Goal: Transaction & Acquisition: Purchase product/service

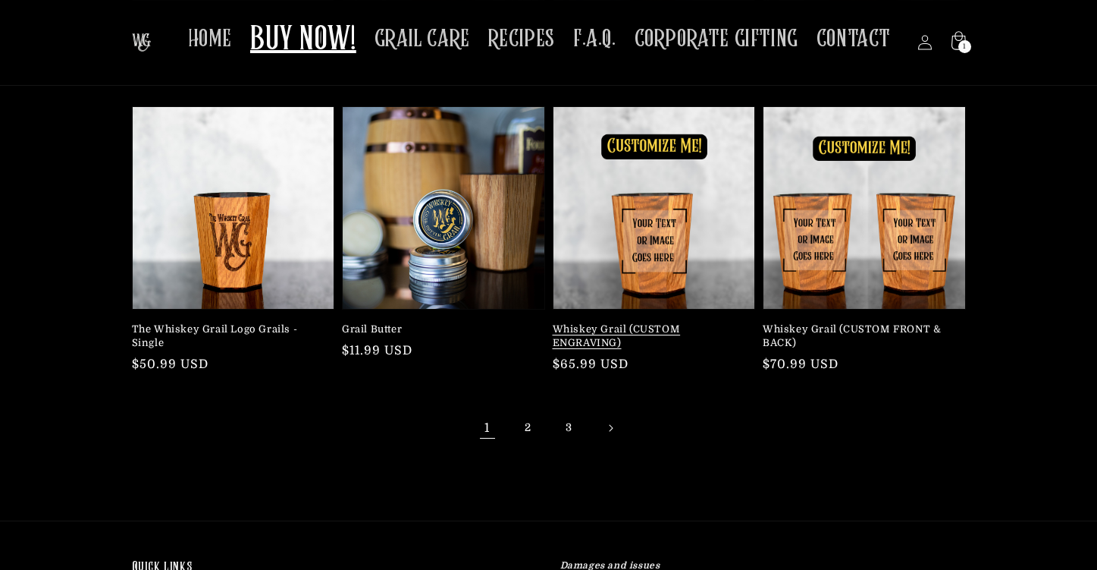
scroll to position [152, 0]
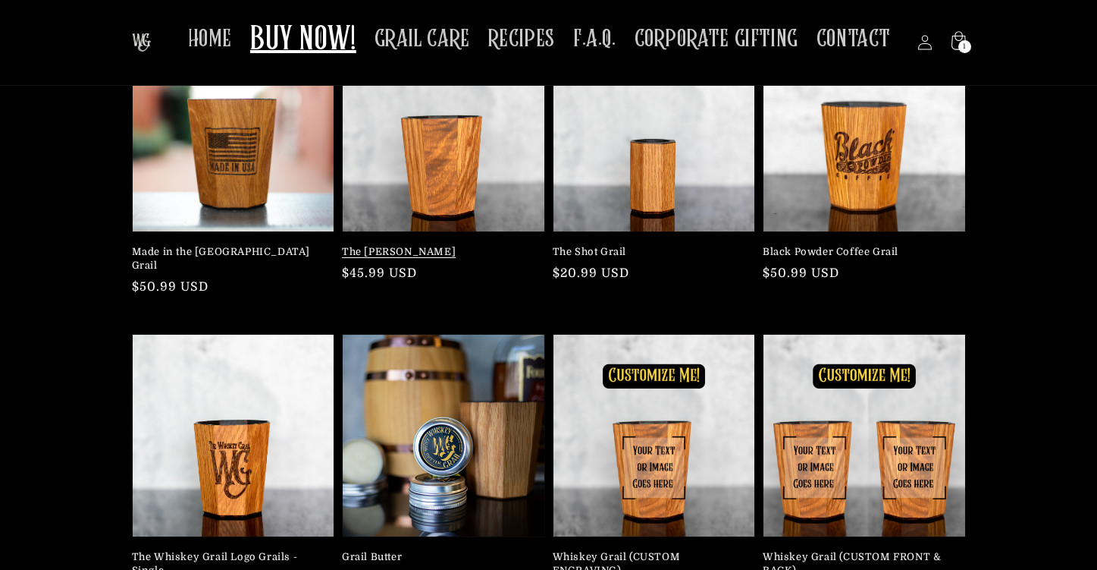
click at [434, 245] on link "The [PERSON_NAME]" at bounding box center [439, 252] width 194 height 14
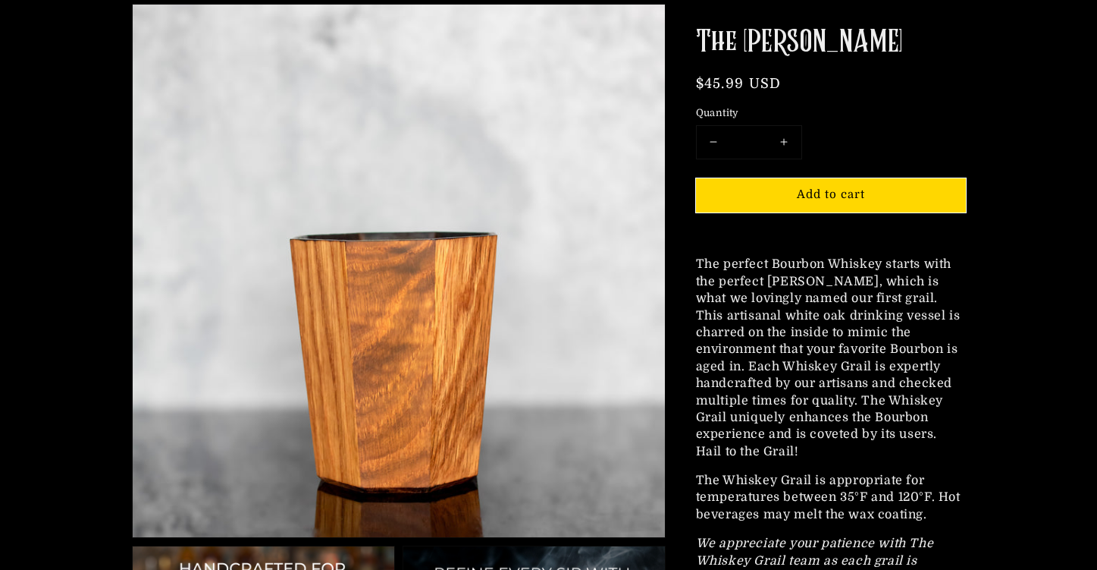
scroll to position [152, 0]
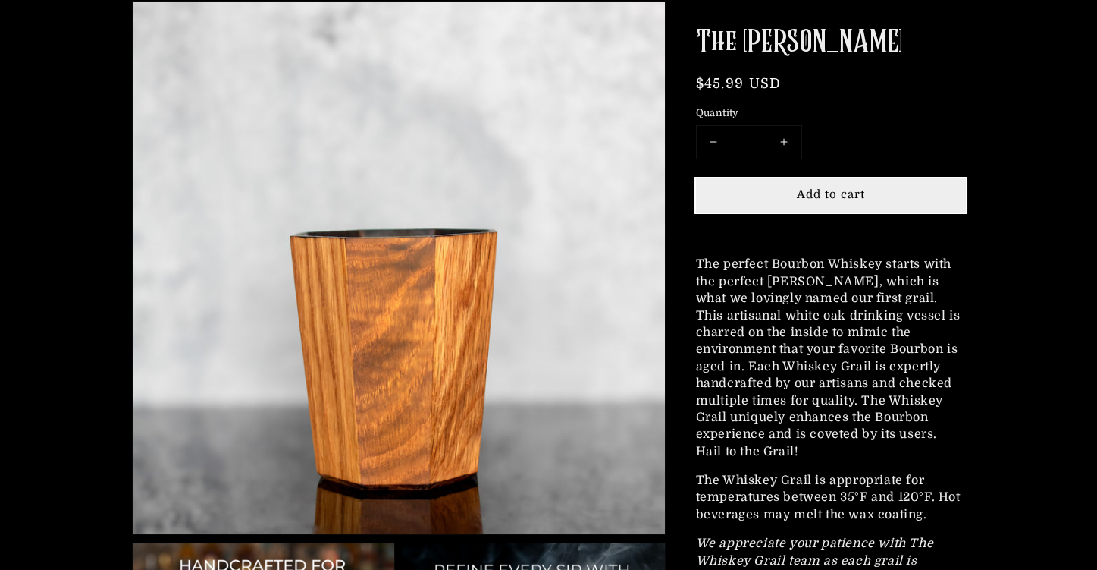
click at [853, 193] on span "Add to cart" at bounding box center [831, 194] width 68 height 14
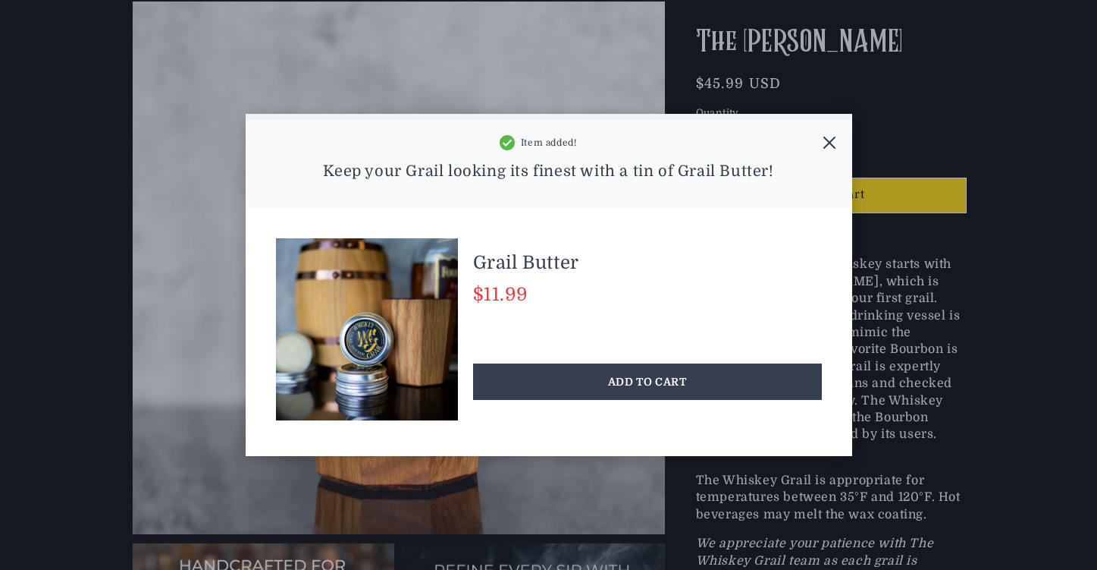
click at [829, 139] on icon at bounding box center [829, 142] width 15 height 15
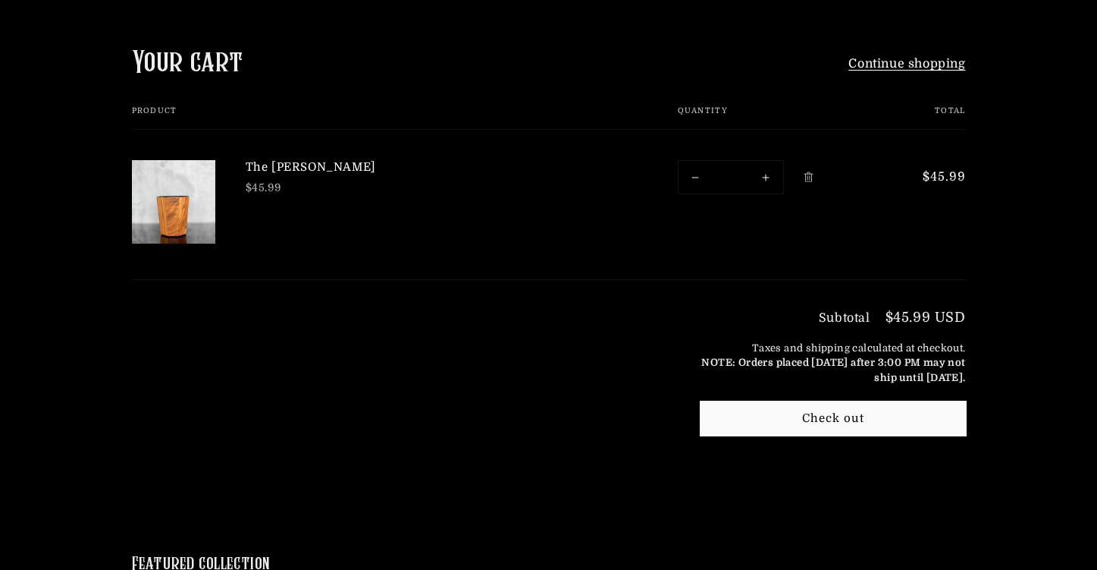
scroll to position [228, 0]
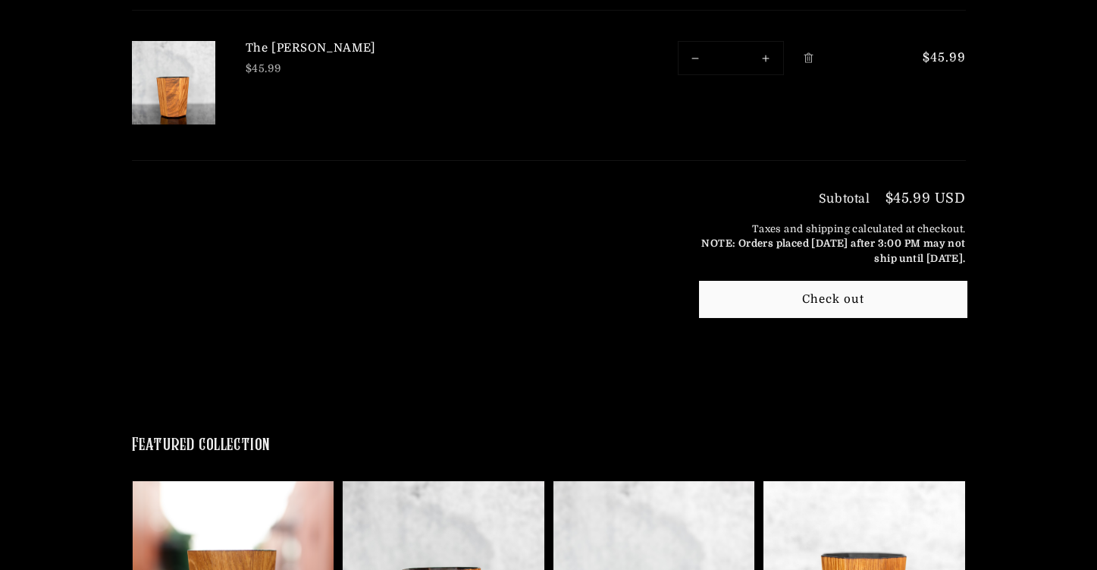
click at [878, 301] on button "Check out" at bounding box center [833, 299] width 265 height 34
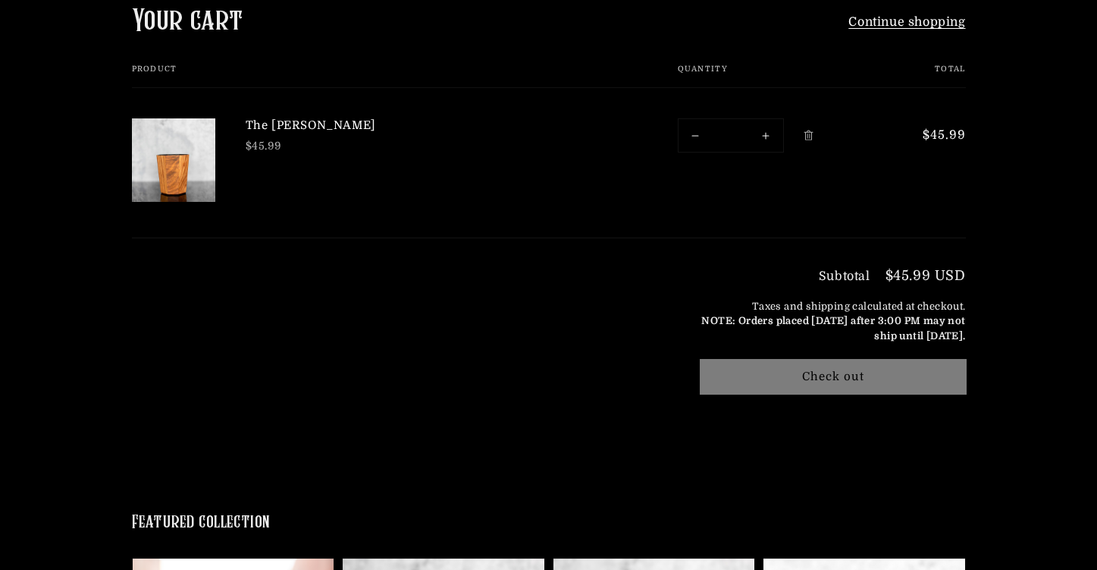
scroll to position [152, 0]
